Goal: Task Accomplishment & Management: Use online tool/utility

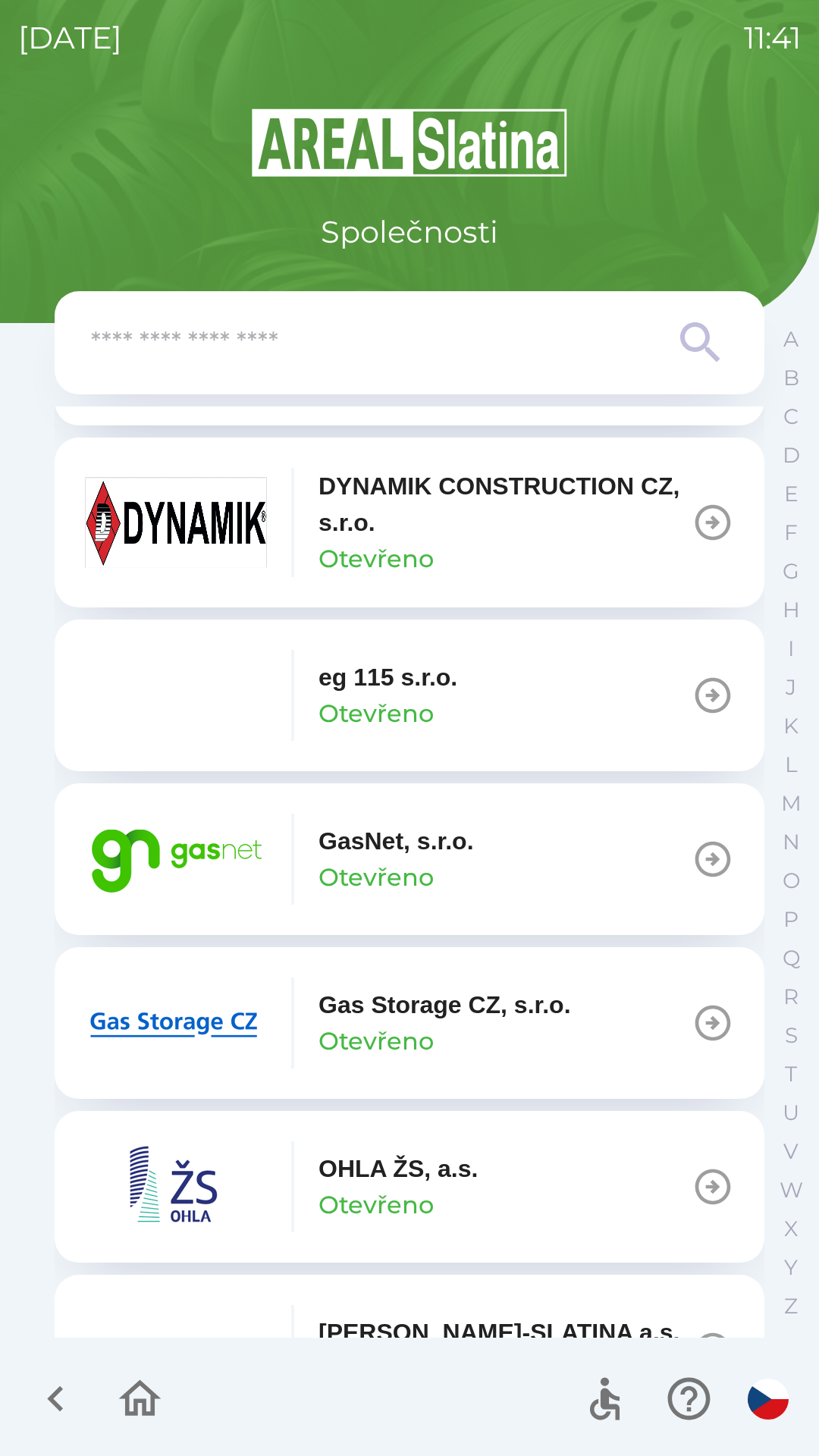
scroll to position [815, 0]
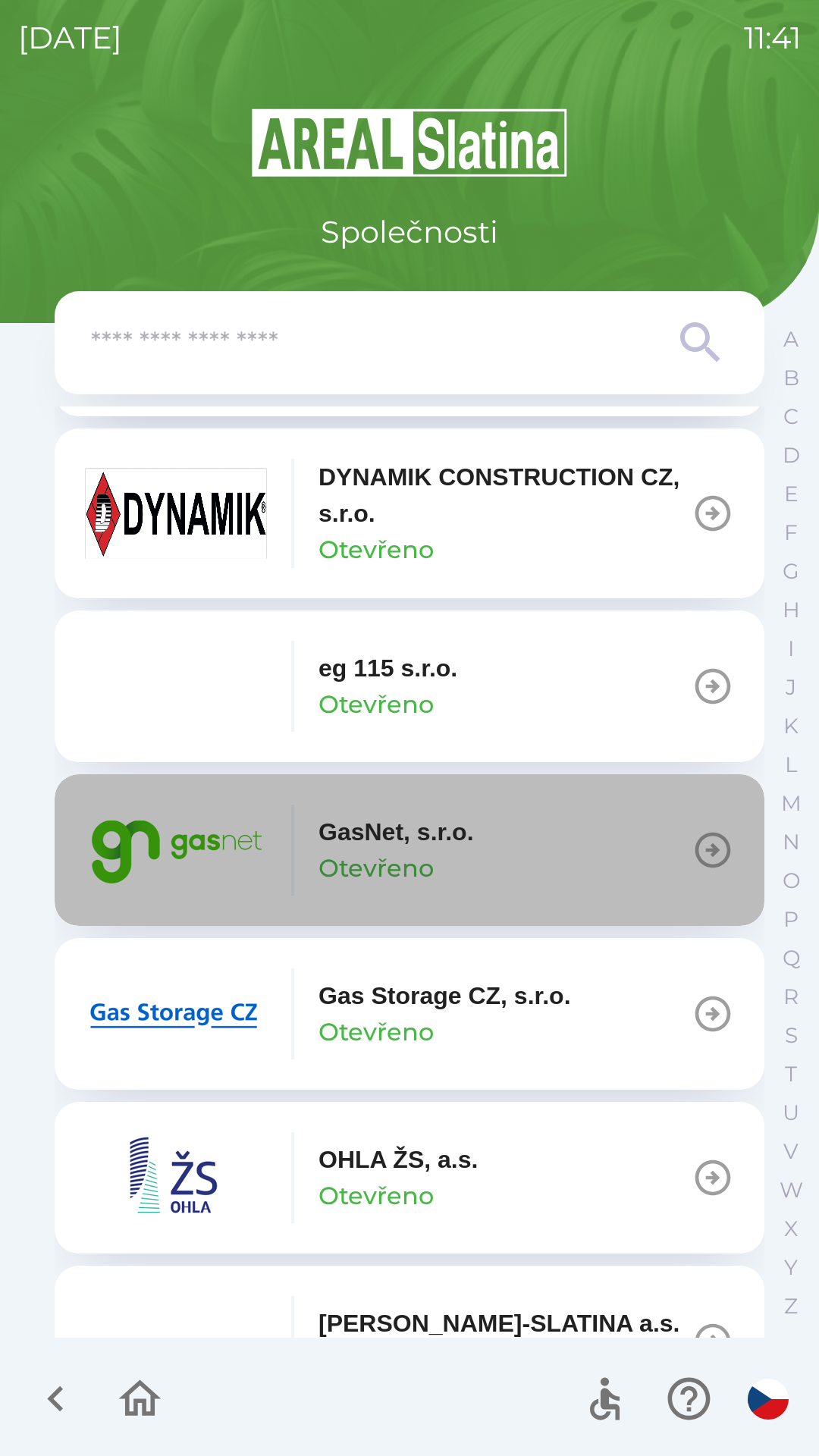
click at [693, 831] on icon "button" at bounding box center [713, 850] width 43 height 43
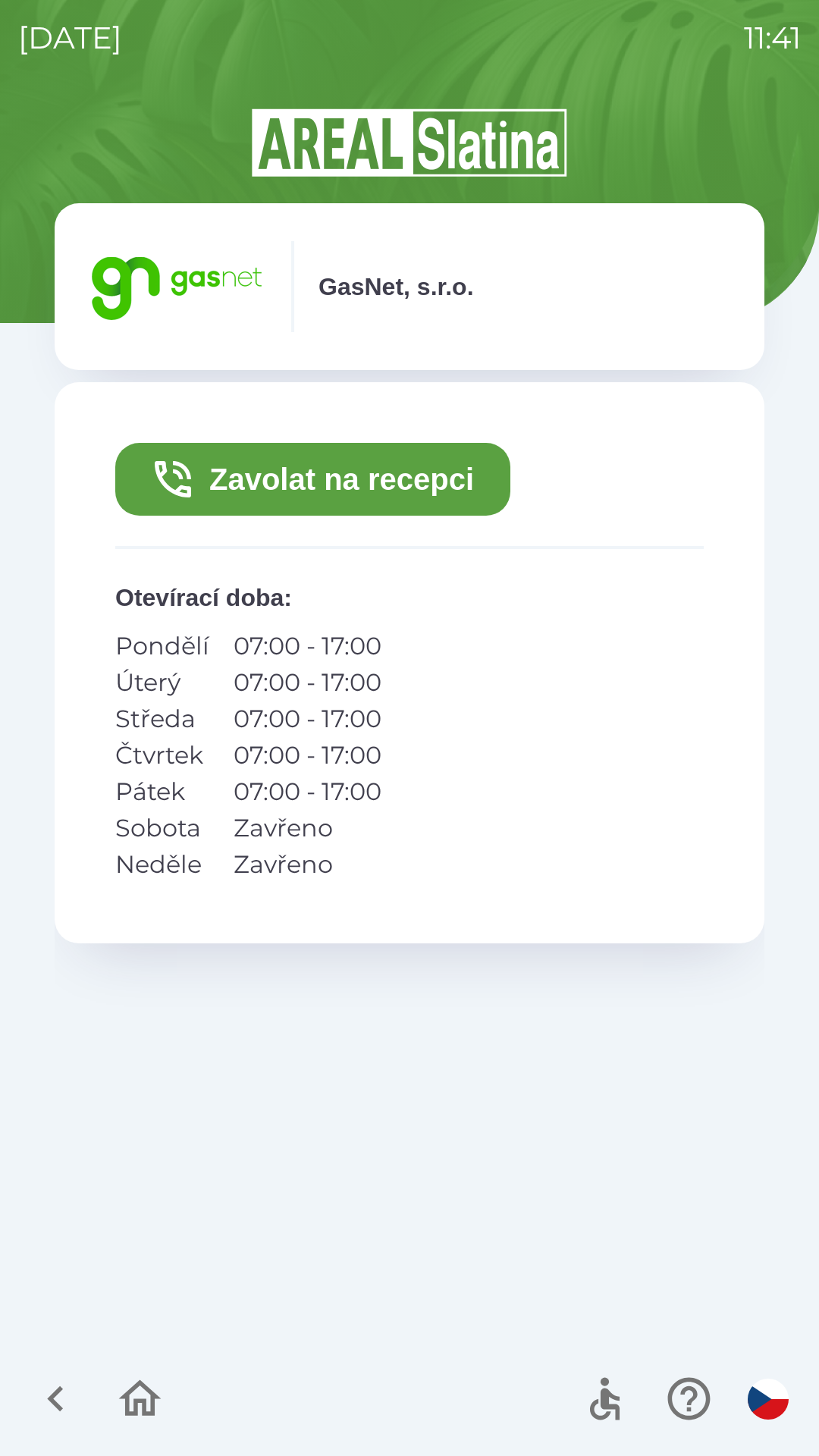
click at [337, 475] on button "Zavolat na recepci" at bounding box center [312, 479] width 395 height 73
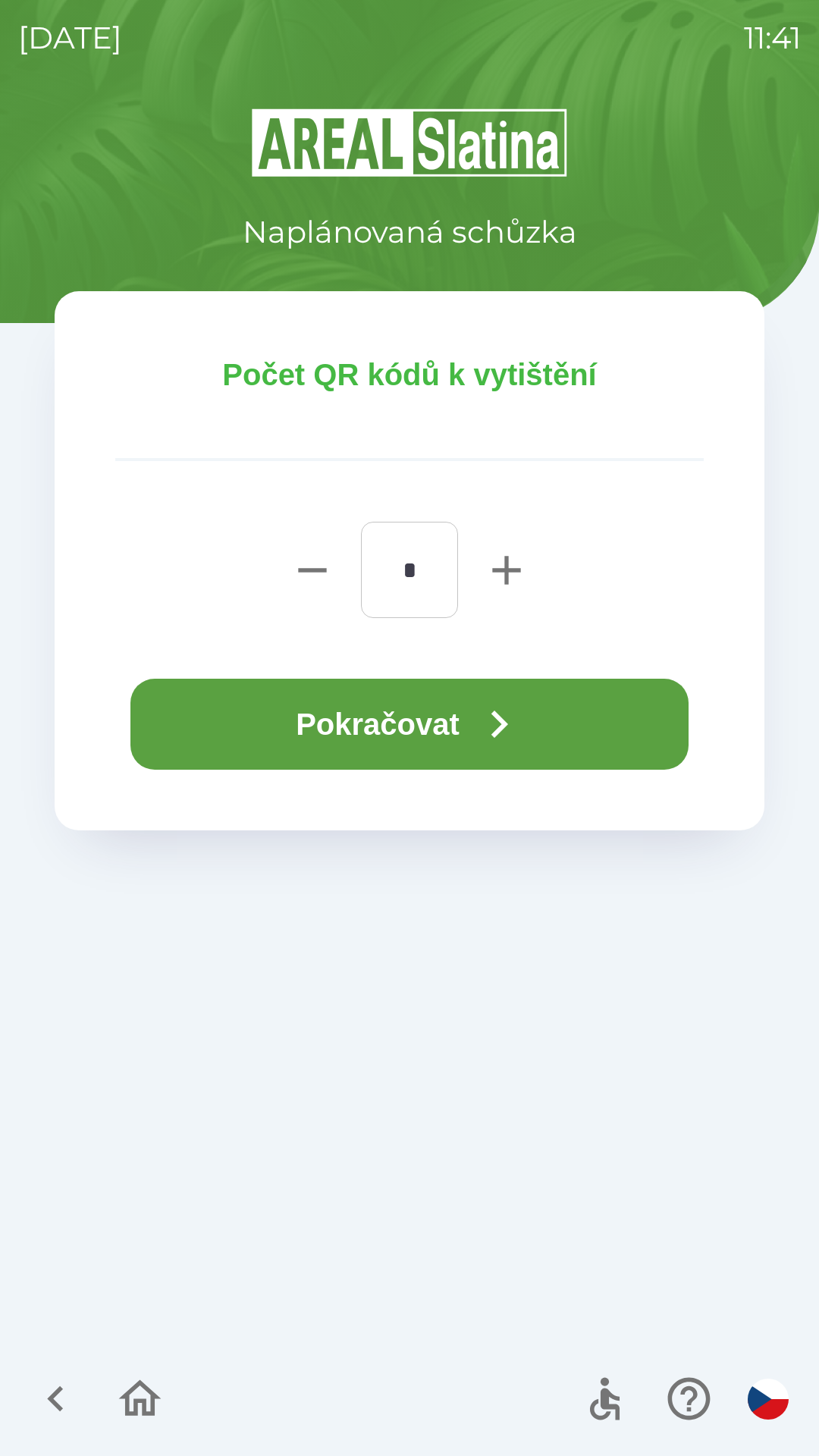
click at [372, 716] on button "Pokračovat" at bounding box center [410, 724] width 558 height 91
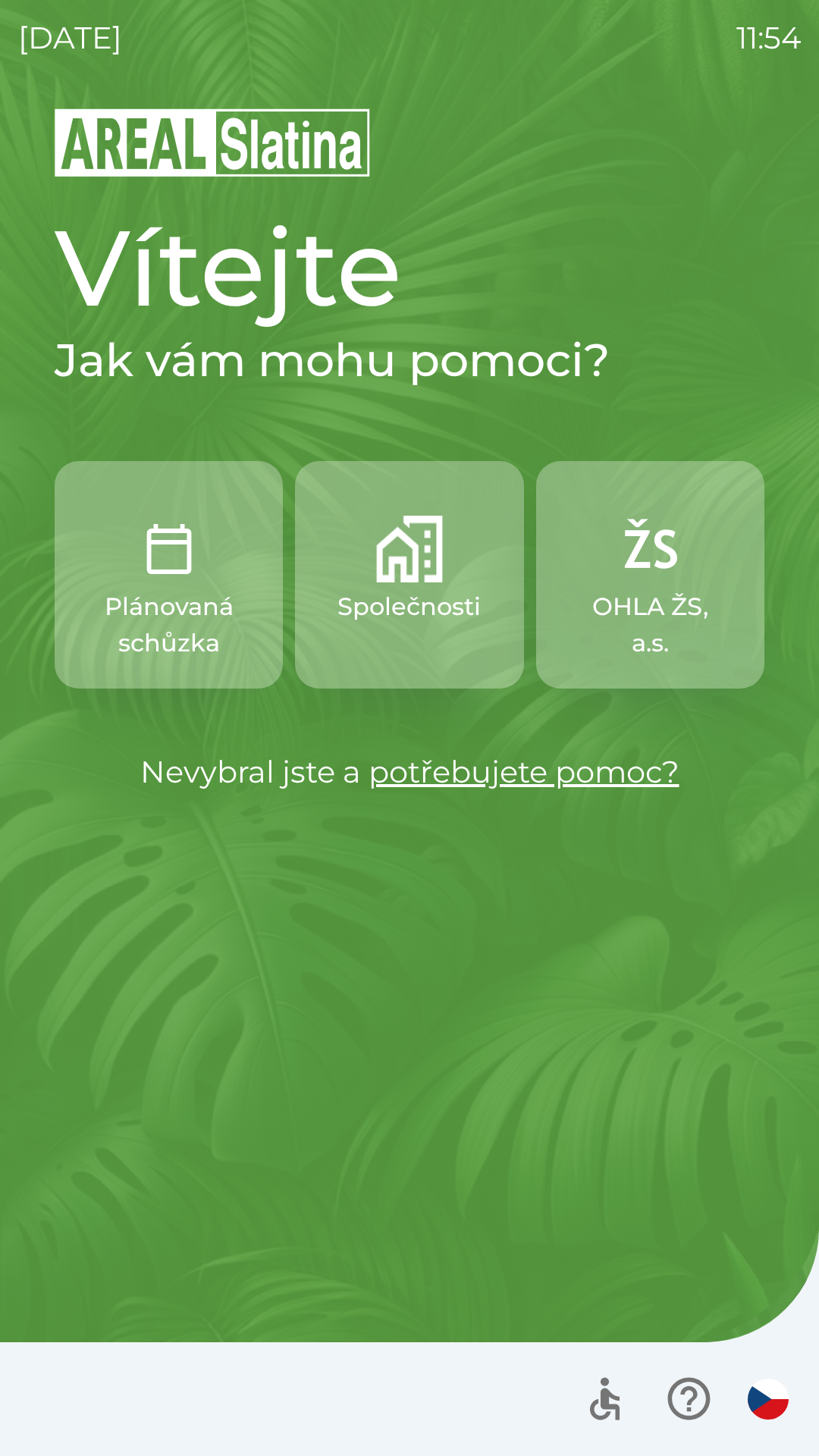
click at [402, 578] on img "button" at bounding box center [409, 548] width 66 height 66
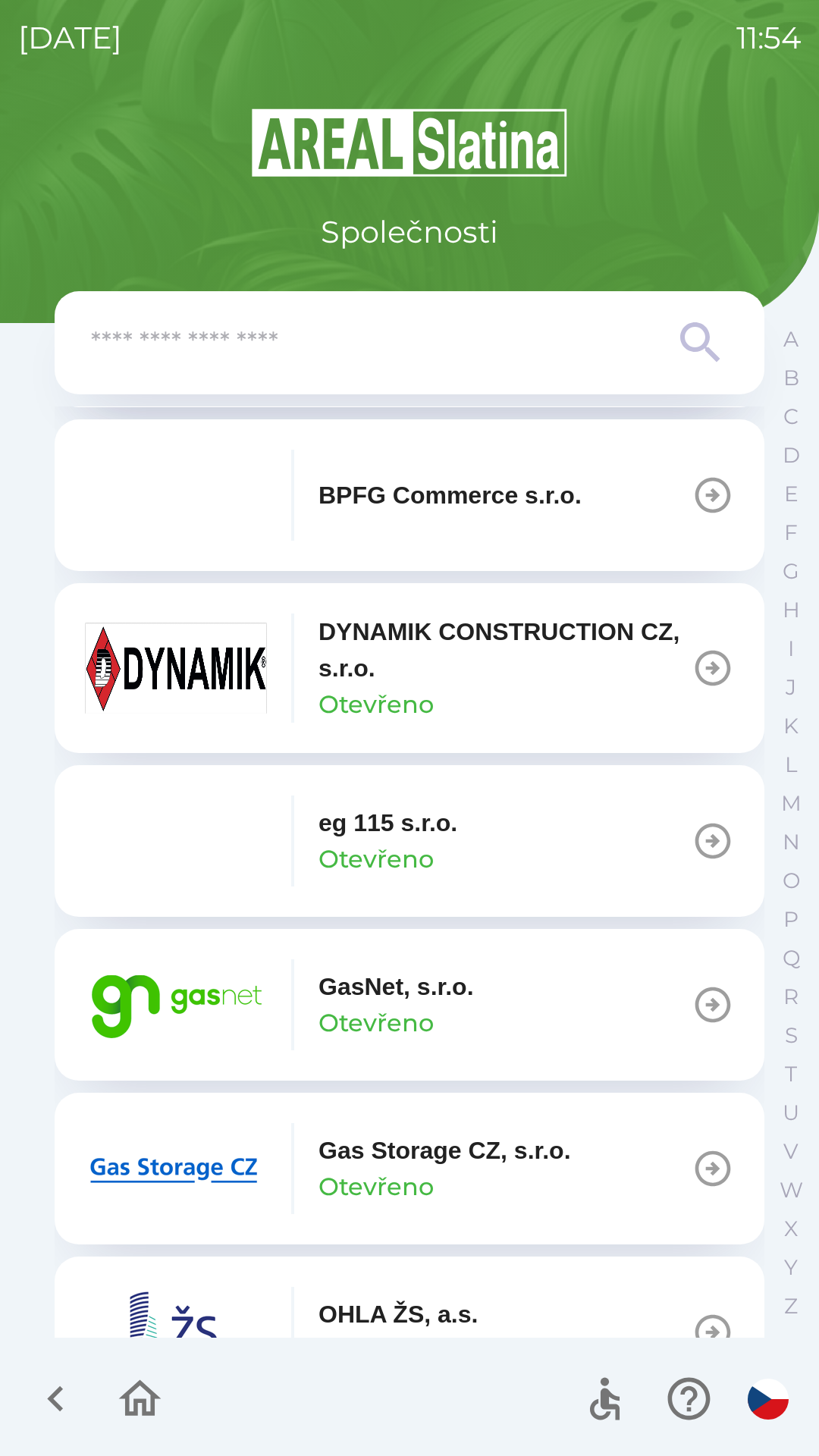
scroll to position [677, 0]
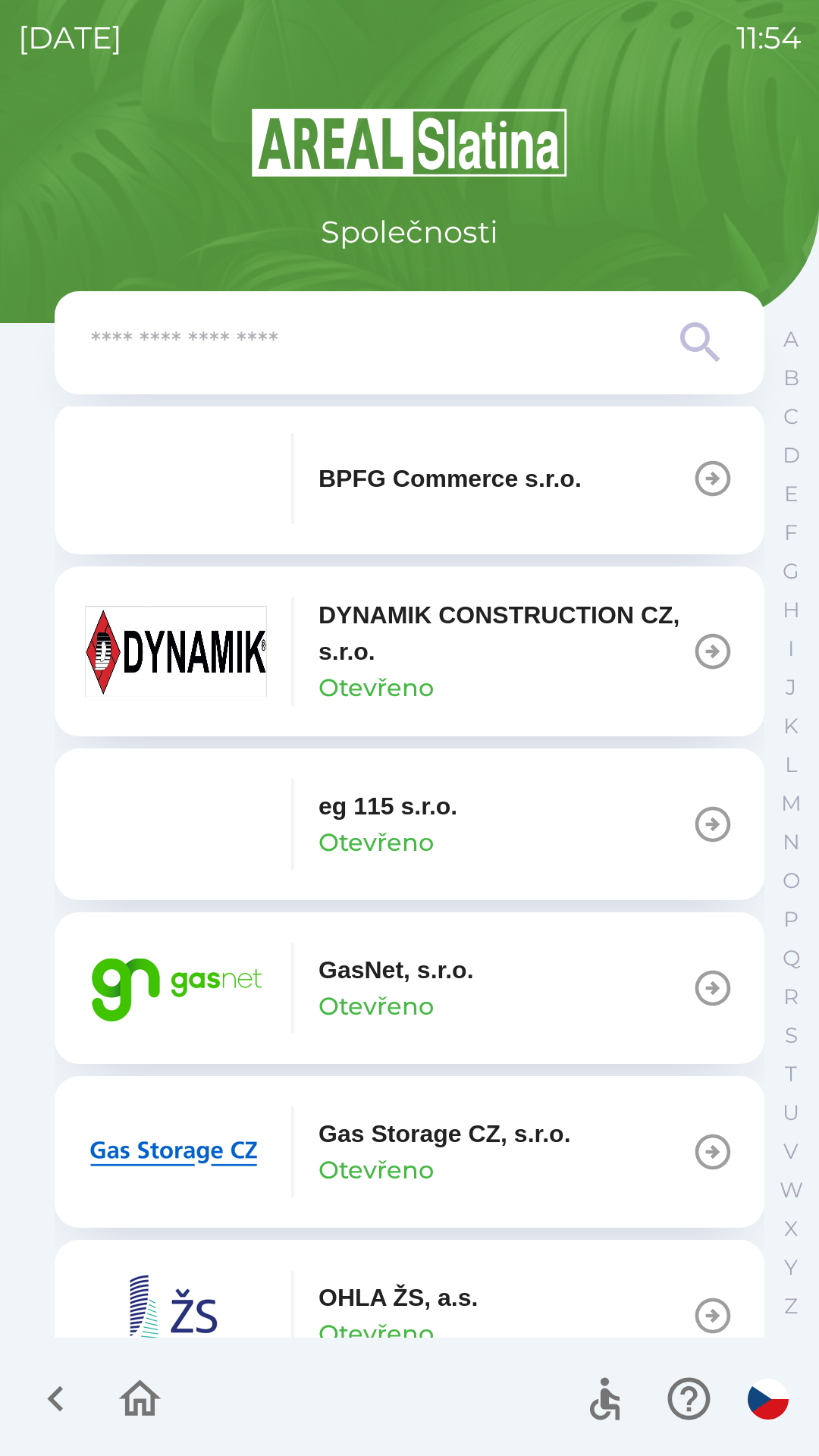
click at [389, 964] on p "GasNet, s.r.o." at bounding box center [396, 970] width 155 height 36
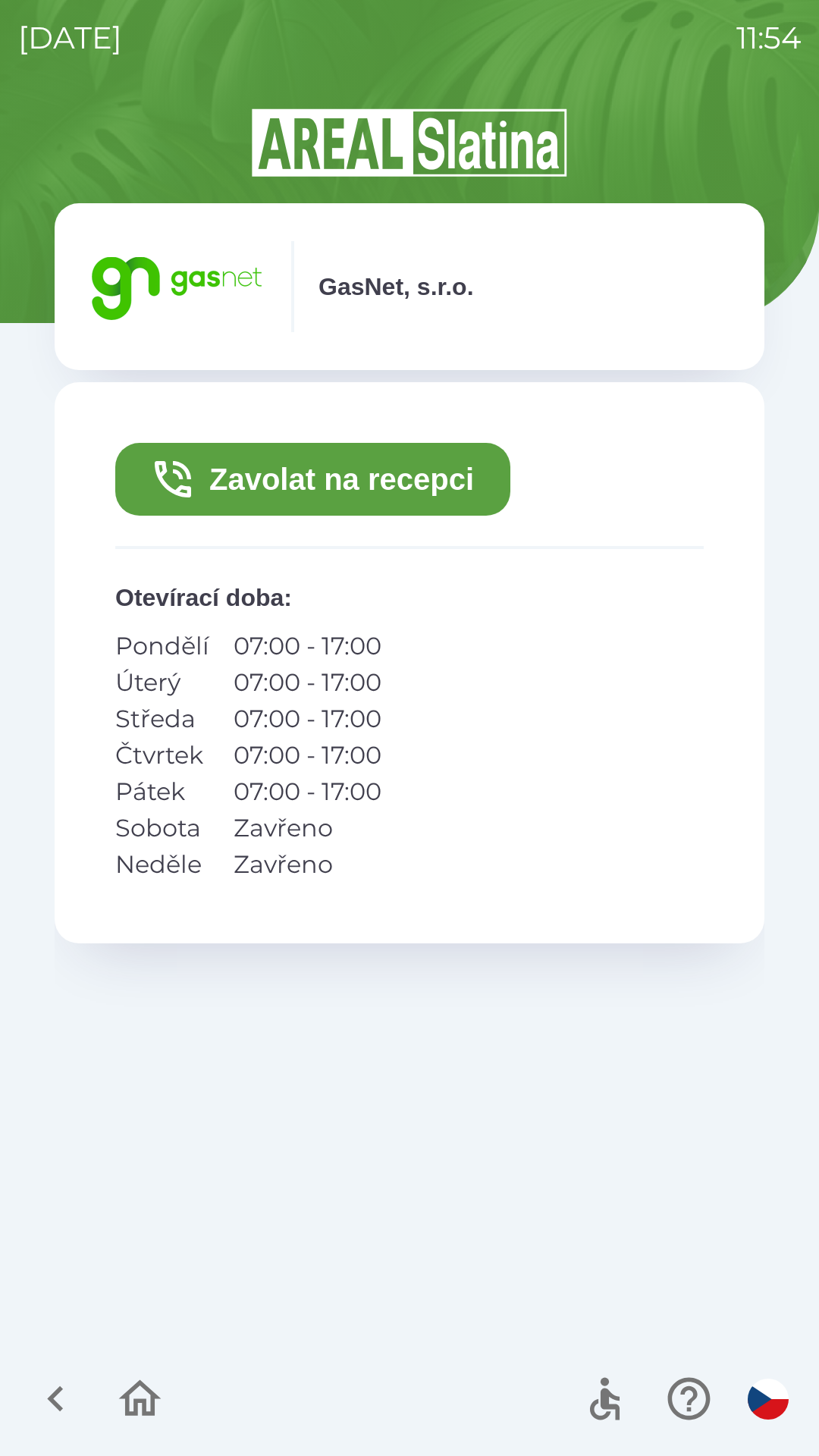
click at [260, 474] on button "Zavolat na recepci" at bounding box center [312, 479] width 395 height 73
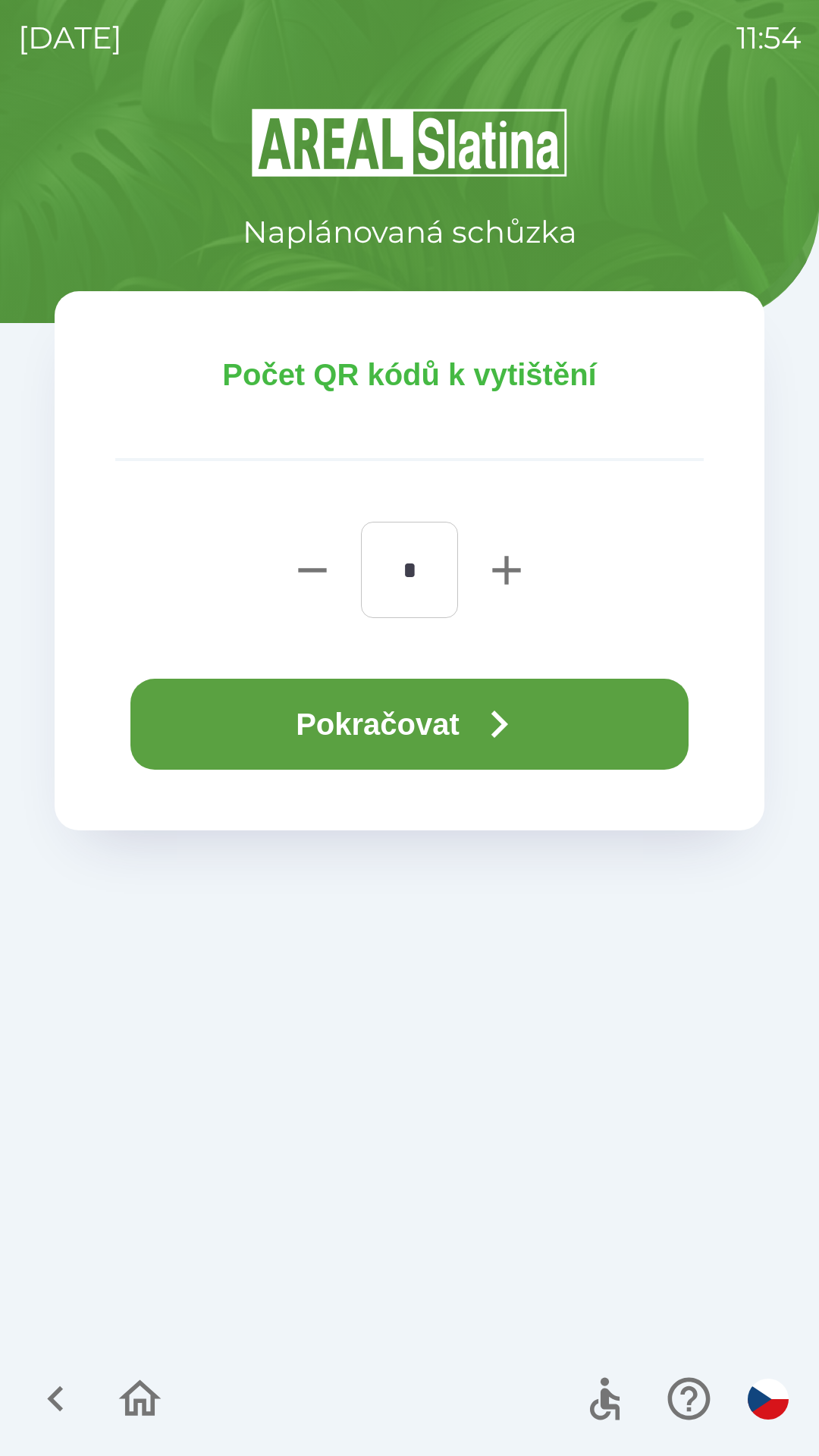
click at [513, 562] on icon "button" at bounding box center [506, 570] width 48 height 48
type input "*"
click at [381, 729] on button "Pokračovat" at bounding box center [410, 724] width 558 height 91
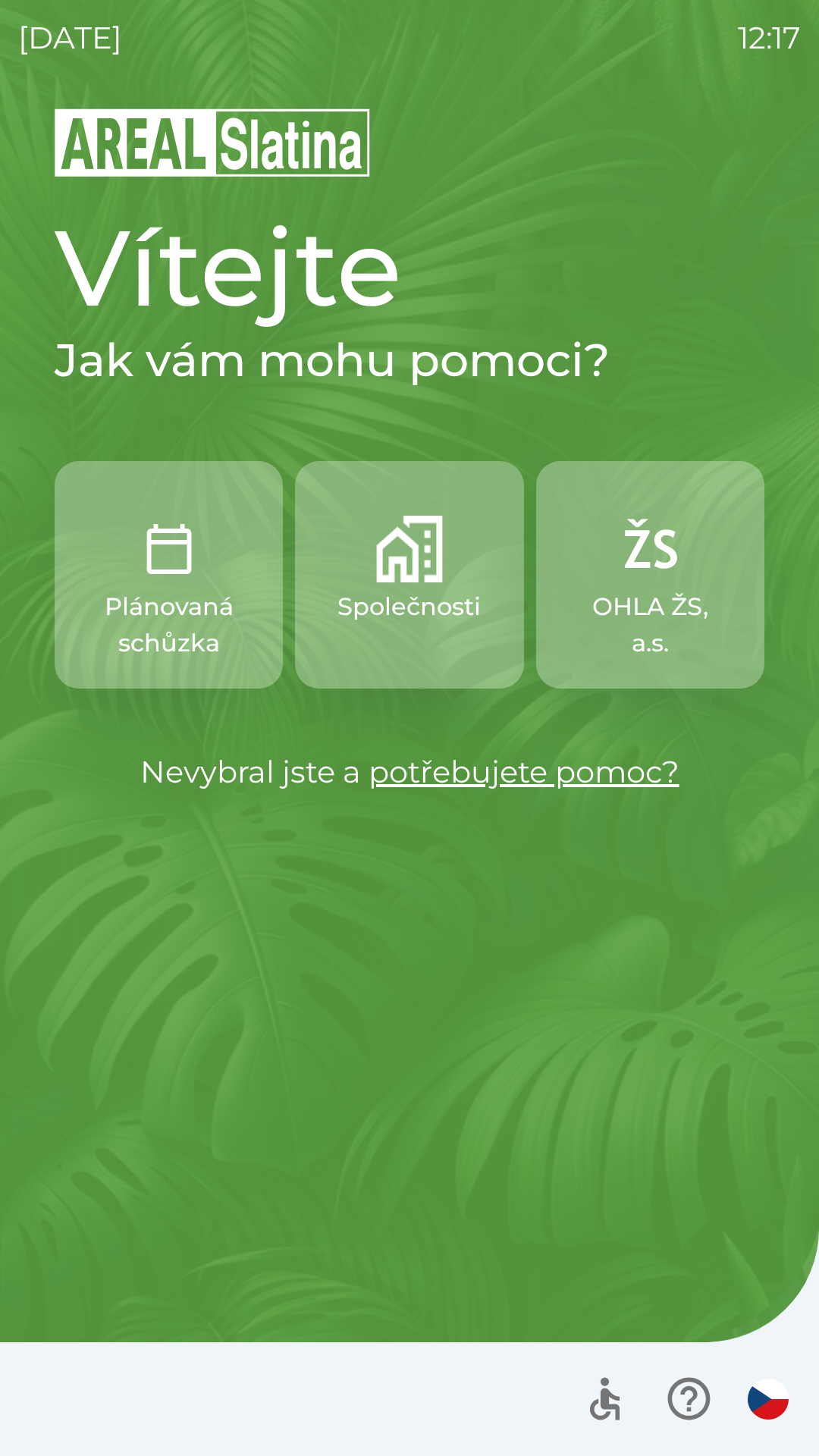
click at [399, 532] on img "button" at bounding box center [409, 548] width 66 height 66
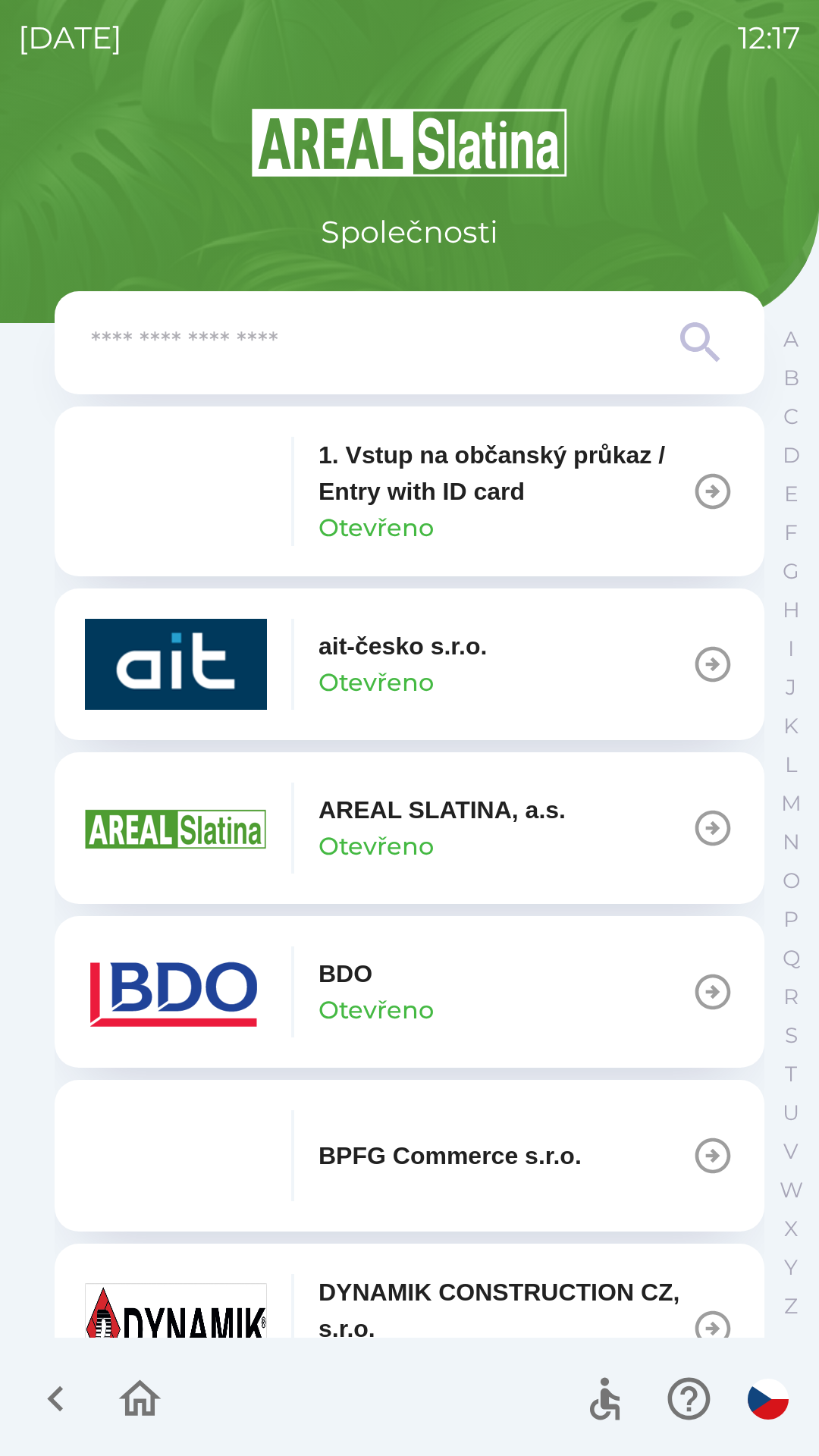
click at [400, 326] on input "text" at bounding box center [379, 343] width 576 height 42
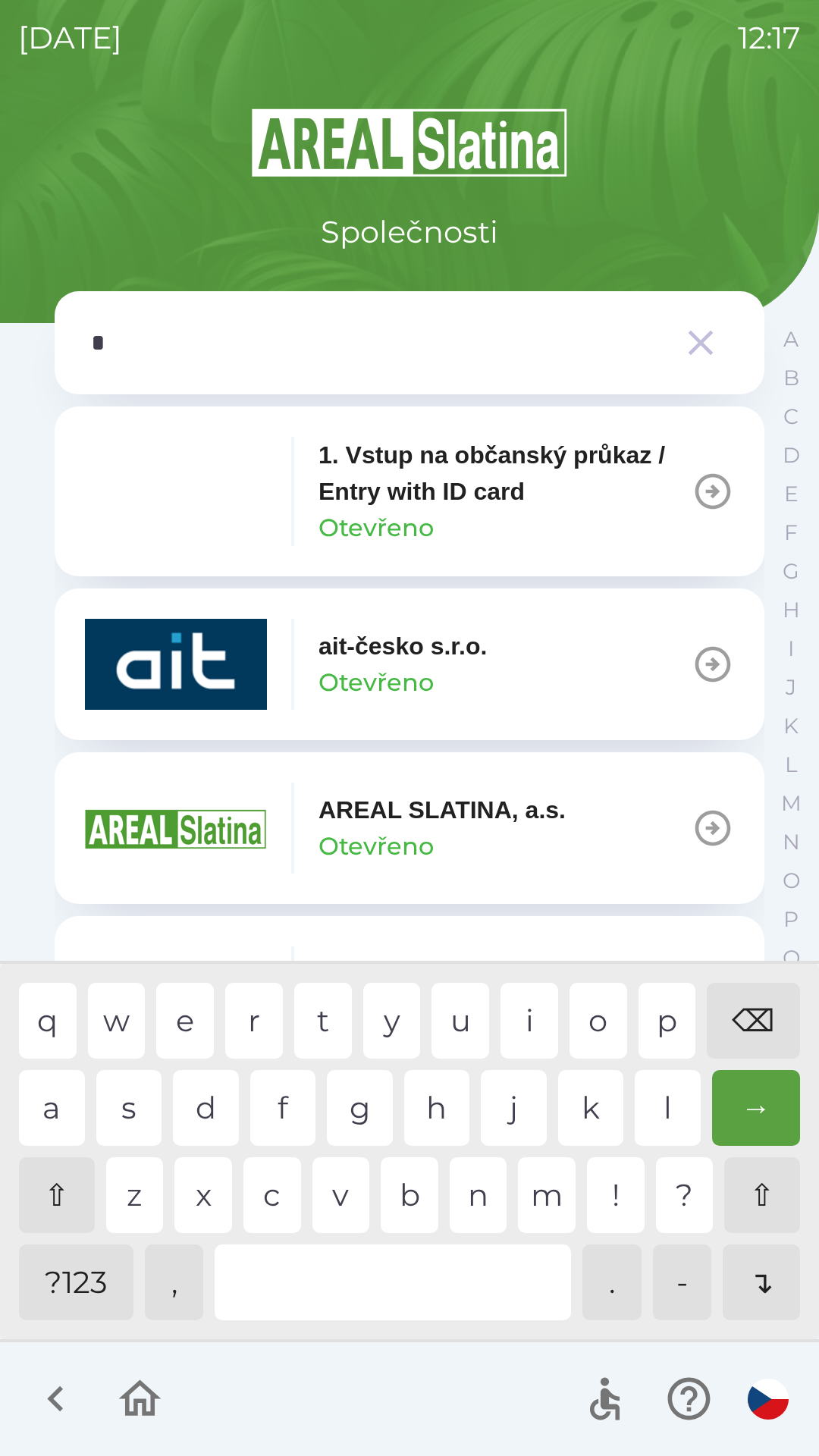
click at [124, 1087] on div "s" at bounding box center [129, 1108] width 66 height 76
type input "**"
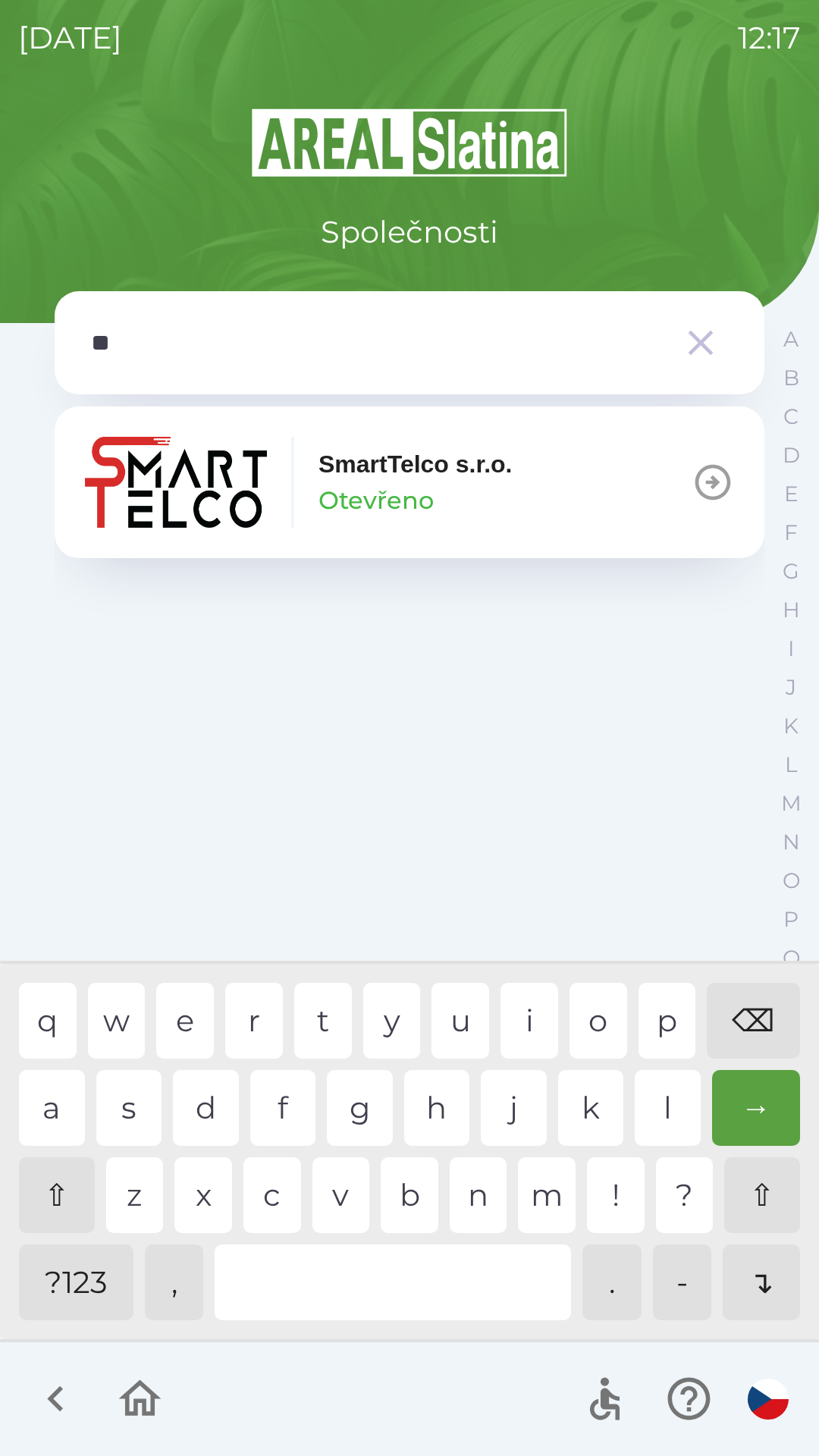
click at [405, 494] on p "Otevřeno" at bounding box center [376, 501] width 115 height 36
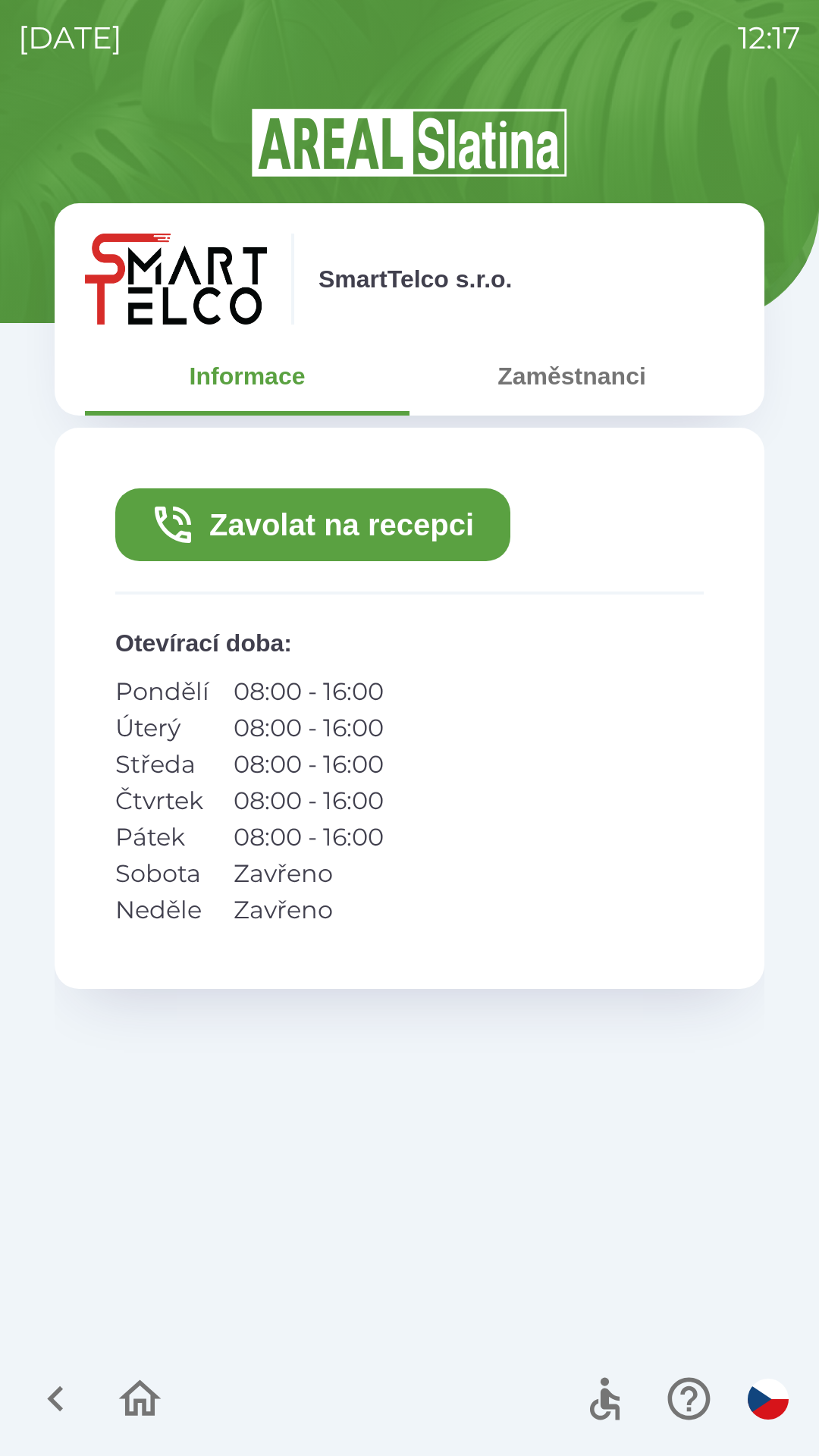
click at [324, 524] on button "Zavolat na recepci" at bounding box center [312, 524] width 395 height 73
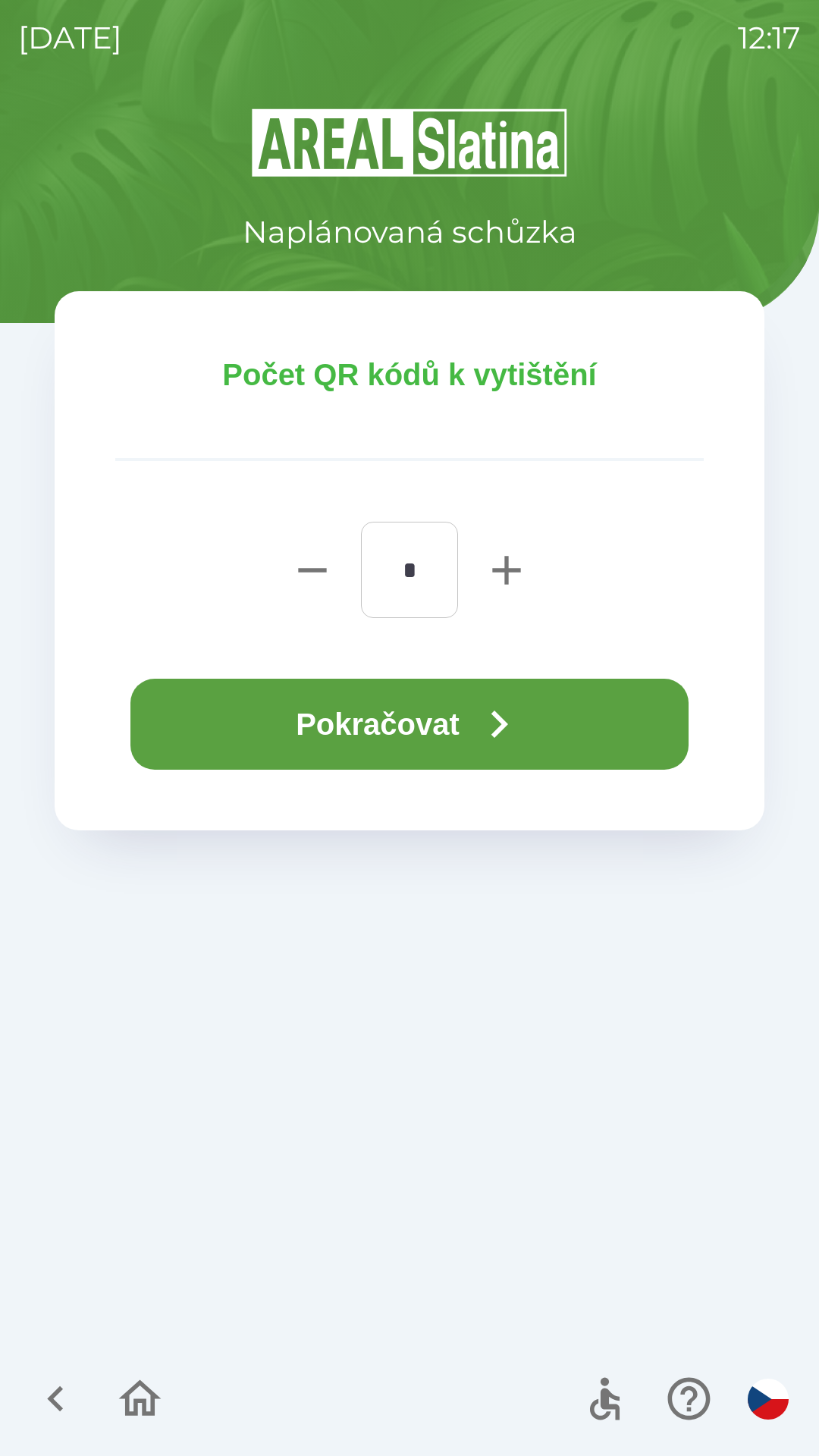
click at [480, 730] on icon "button" at bounding box center [499, 724] width 55 height 55
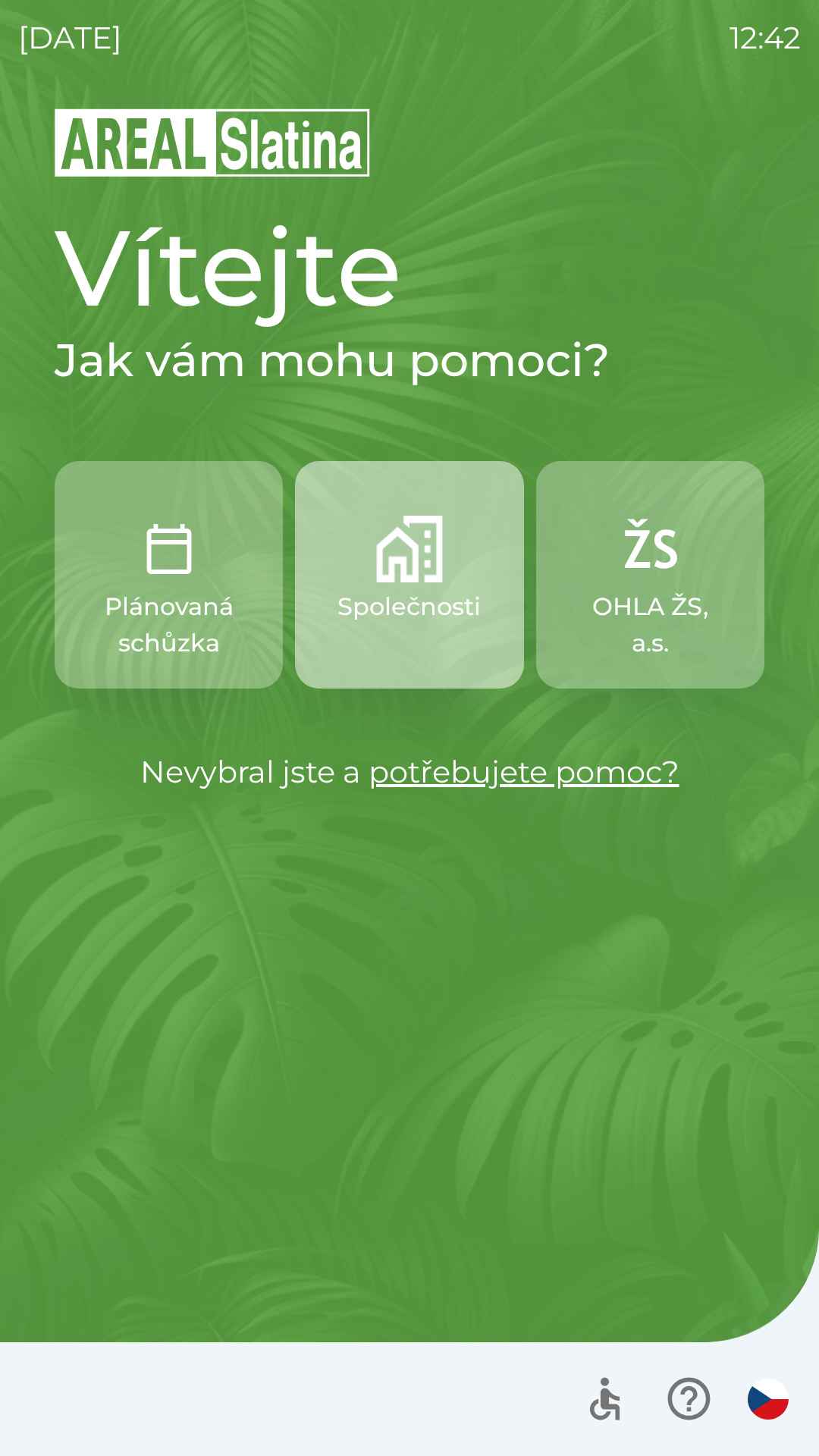
click at [415, 601] on p "Společnosti" at bounding box center [409, 607] width 144 height 36
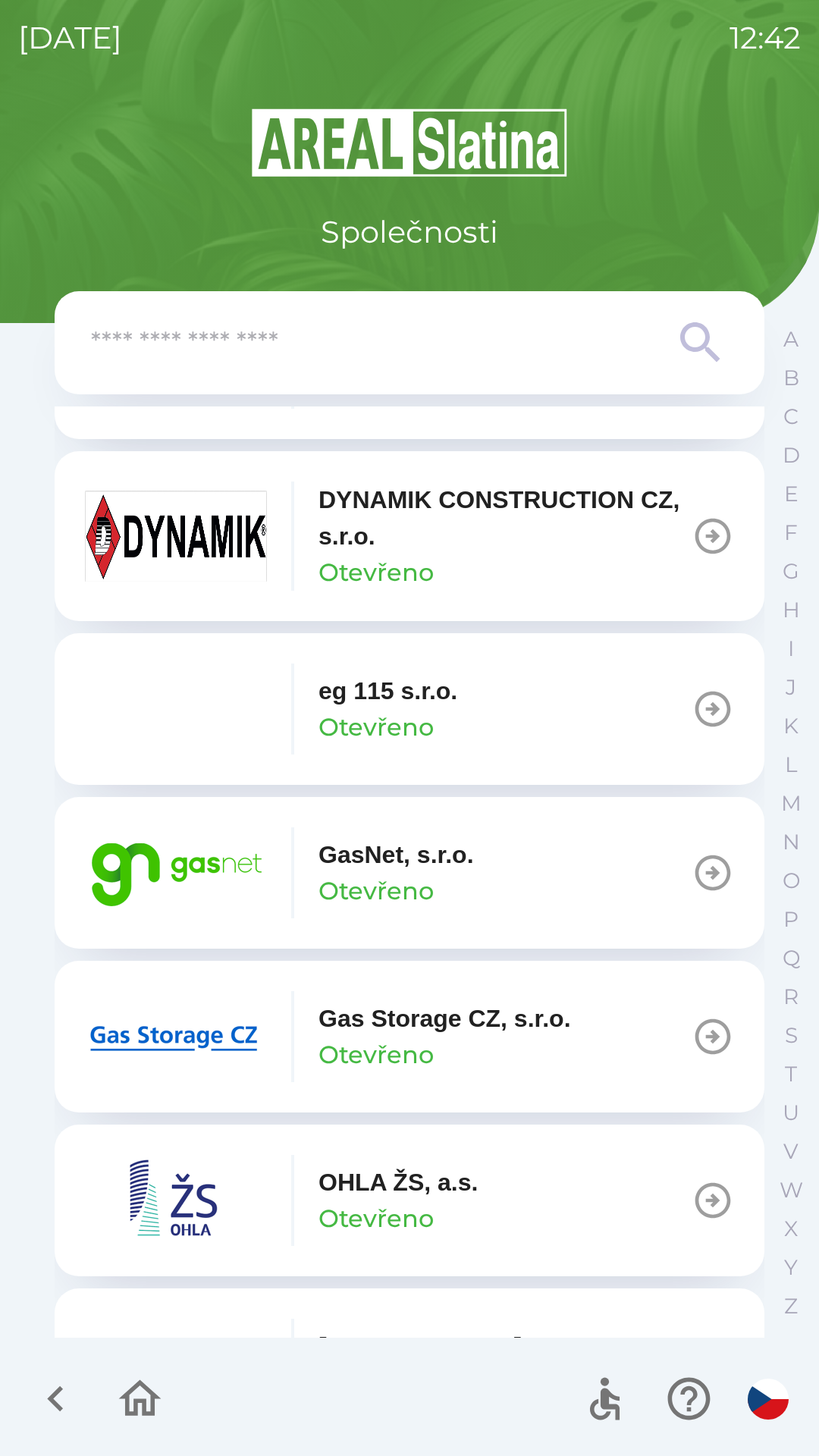
scroll to position [796, 0]
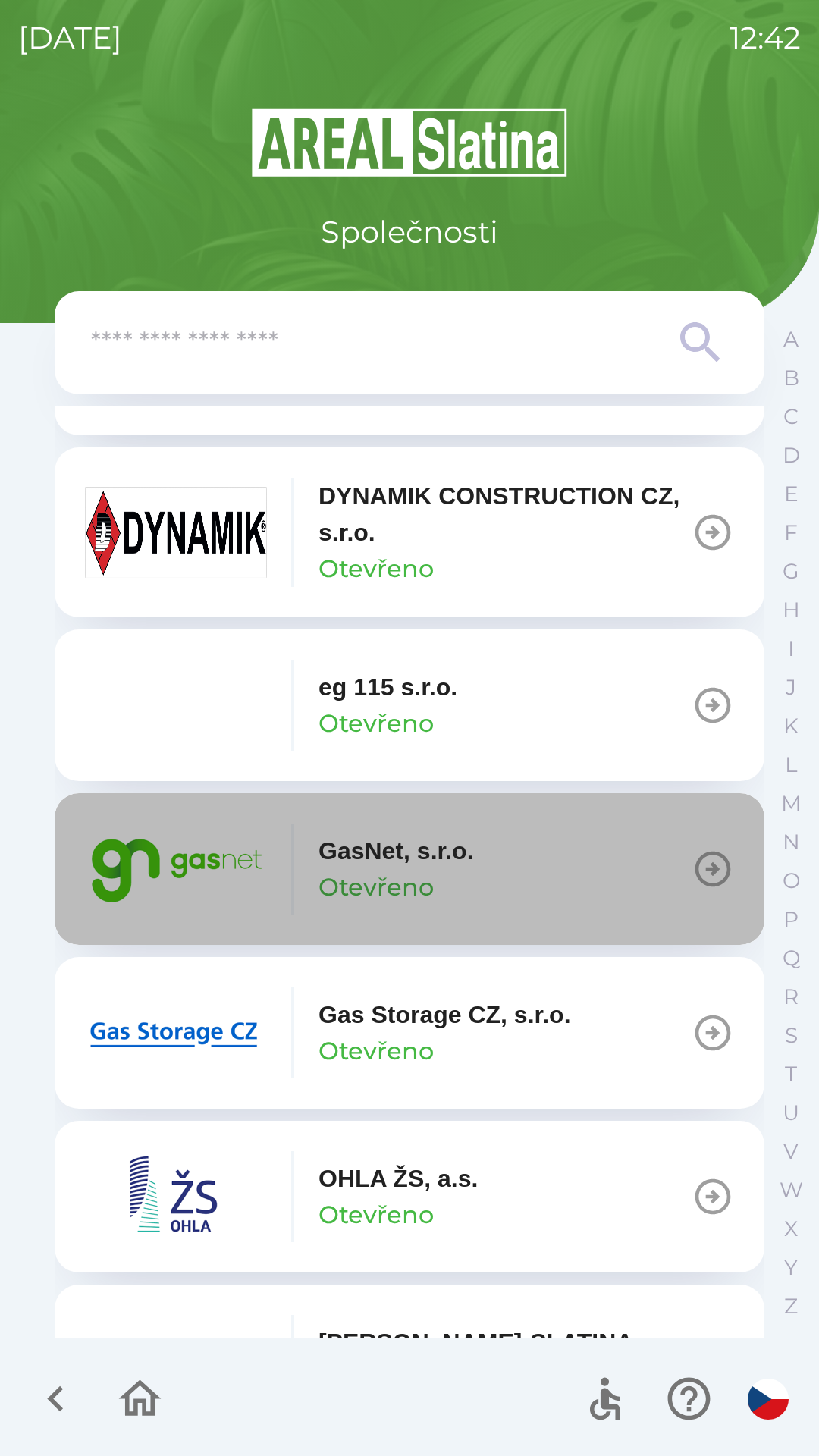
click at [697, 868] on icon "button" at bounding box center [712, 869] width 35 height 35
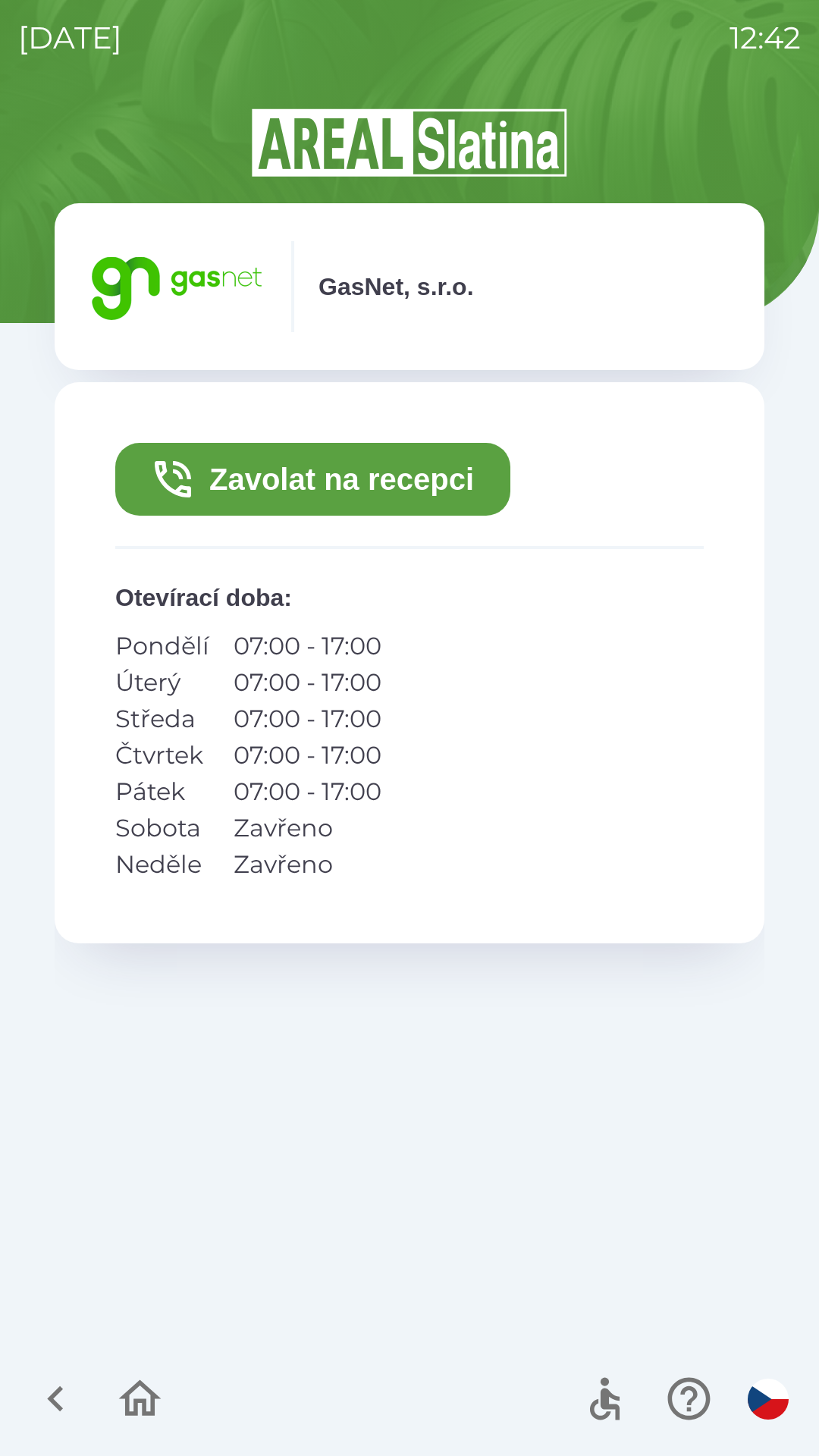
click at [404, 478] on button "Zavolat na recepci" at bounding box center [312, 479] width 395 height 73
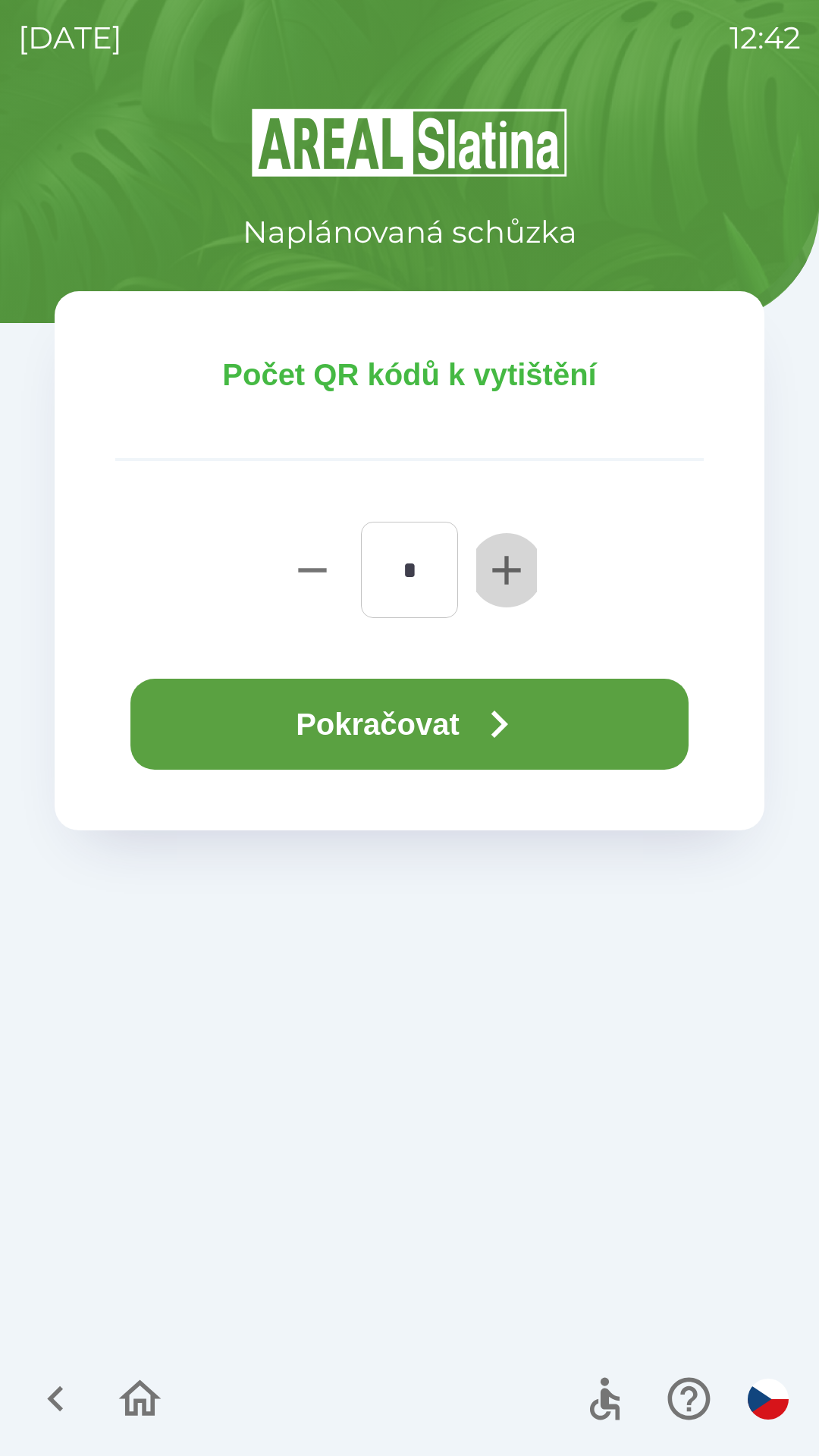
click at [510, 558] on icon "button" at bounding box center [506, 570] width 48 height 48
type input "*"
click at [493, 722] on icon "button" at bounding box center [499, 724] width 55 height 55
